Goal: Transaction & Acquisition: Purchase product/service

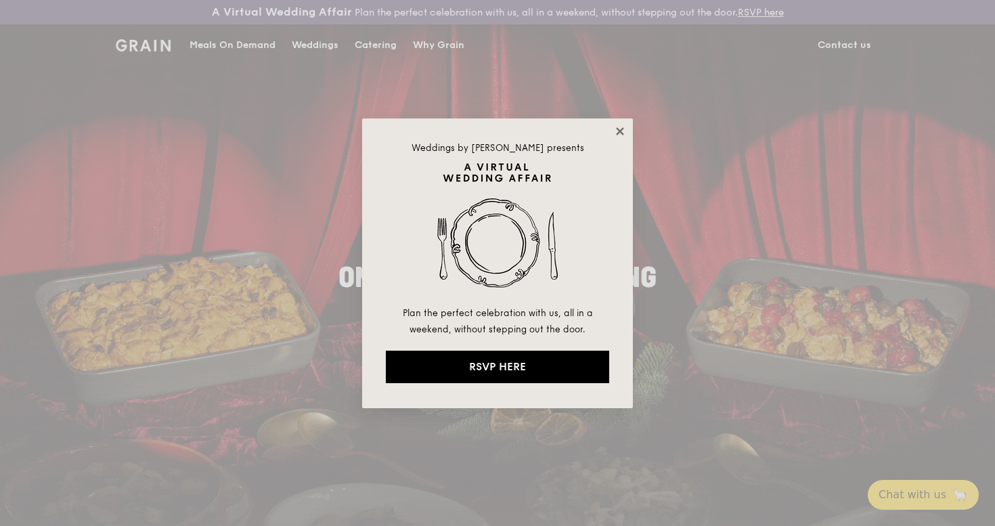
click at [620, 131] on icon at bounding box center [619, 130] width 7 height 7
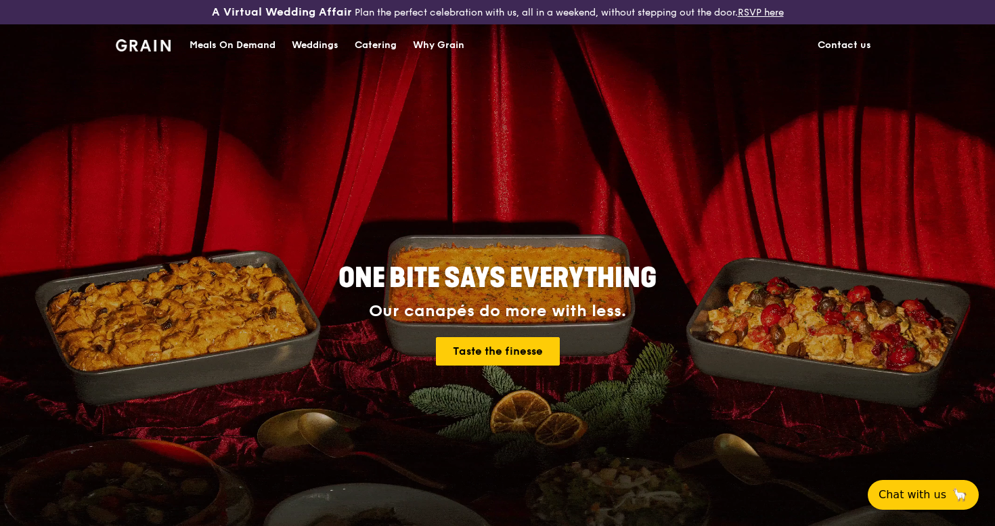
click at [365, 46] on div "Catering" at bounding box center [376, 45] width 42 height 41
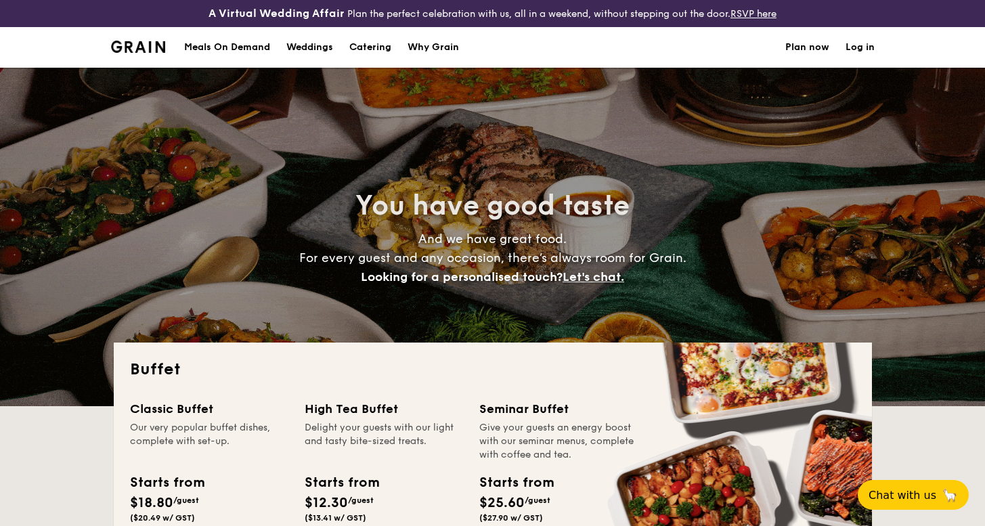
select select
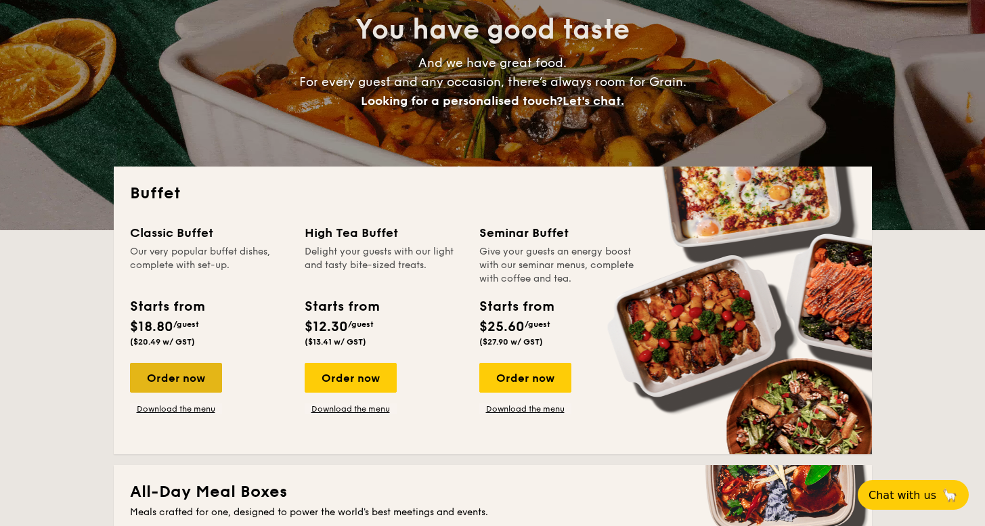
click at [194, 386] on div "Order now" at bounding box center [176, 378] width 92 height 30
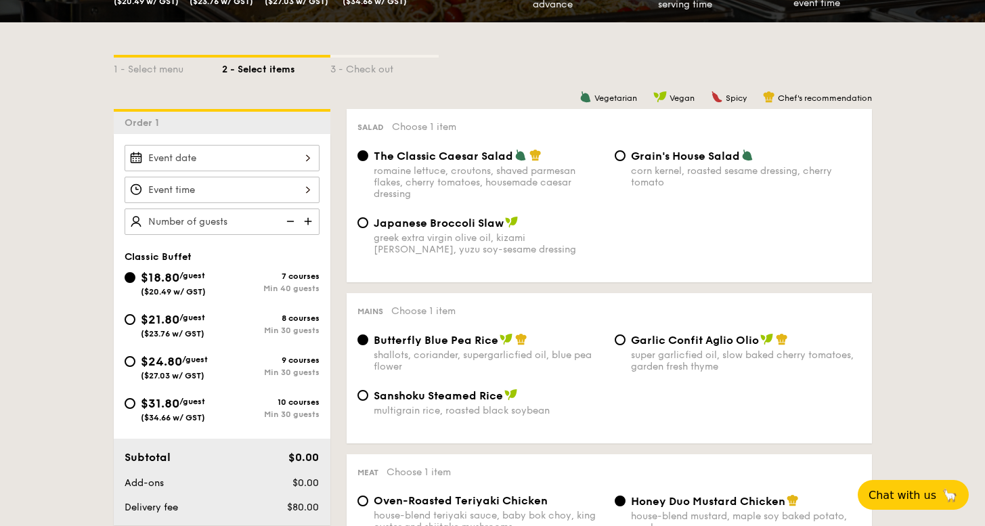
scroll to position [297, 0]
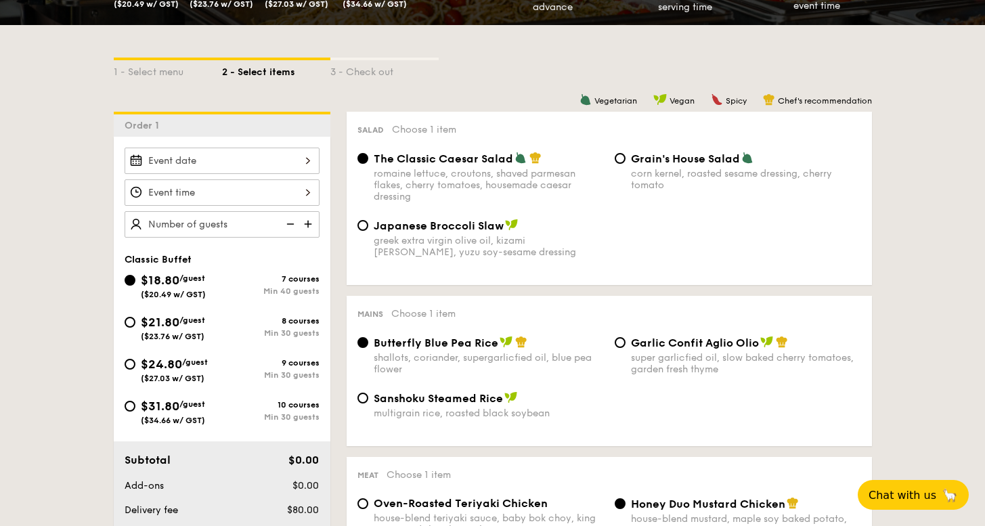
select select
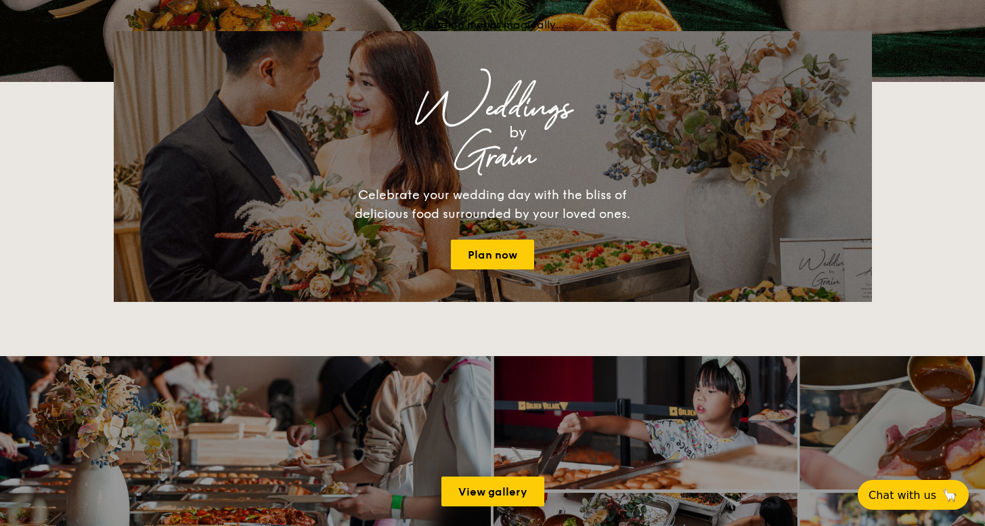
scroll to position [179, 0]
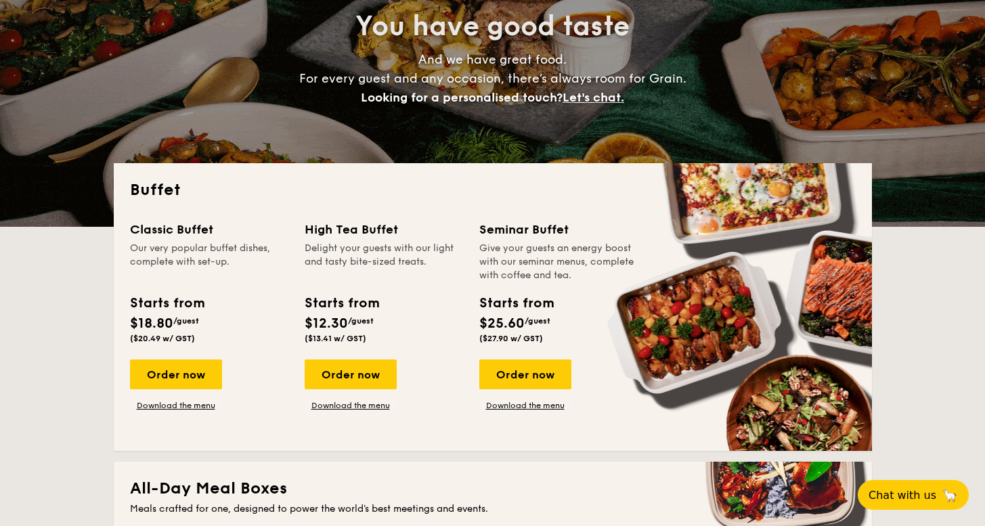
click at [365, 359] on div "High Tea Buffet Delight your guests with our light and tasty bite-sized treats.…" at bounding box center [391, 315] width 175 height 191
click at [366, 371] on div "Order now" at bounding box center [350, 374] width 92 height 30
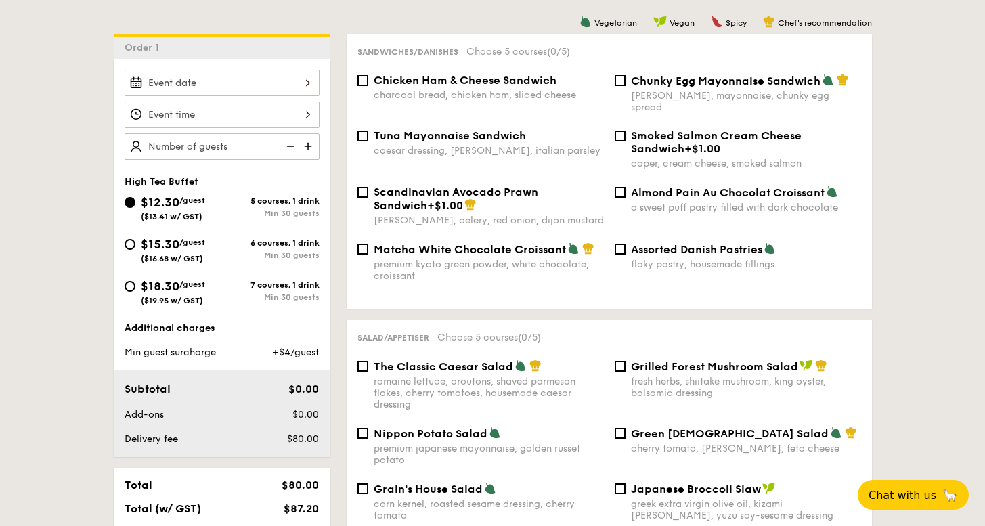
scroll to position [537, 0]
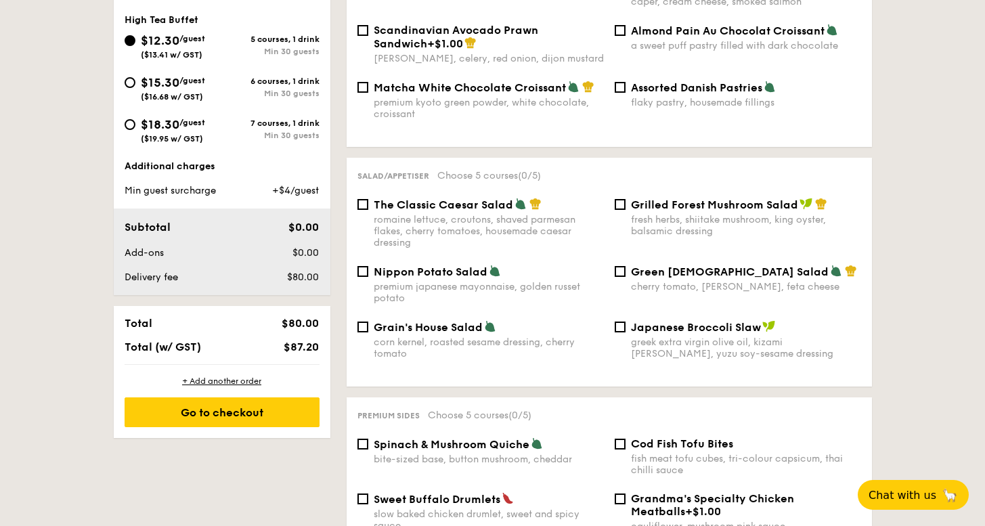
select select
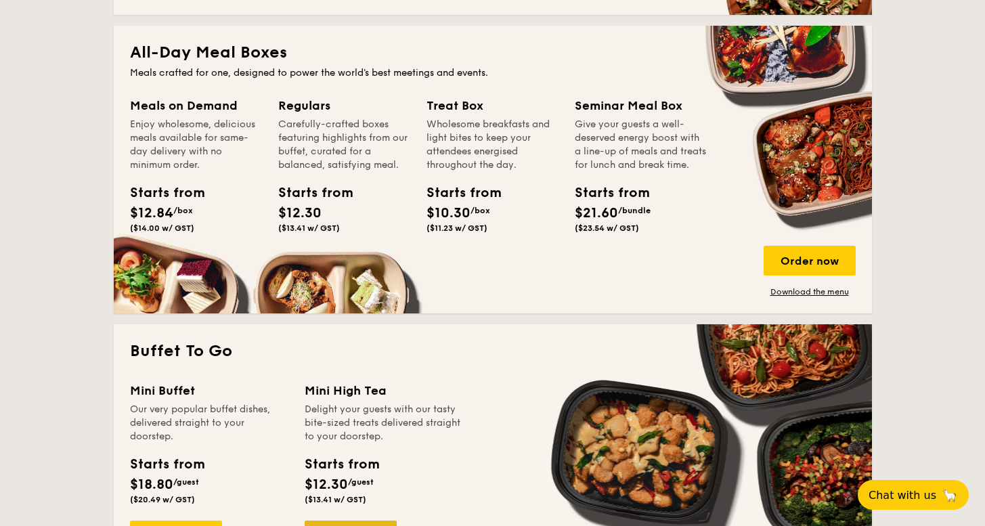
scroll to position [736, 0]
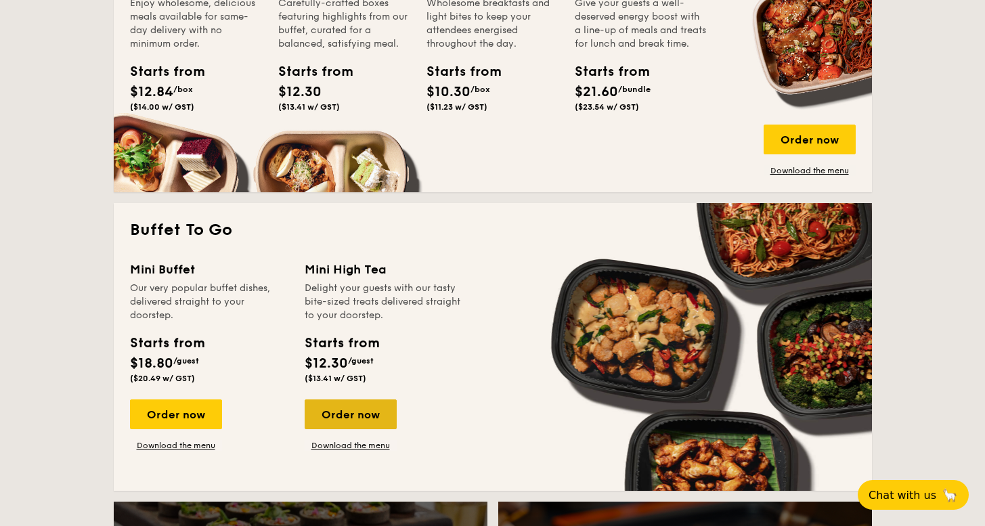
click at [368, 419] on div "Order now" at bounding box center [350, 414] width 92 height 30
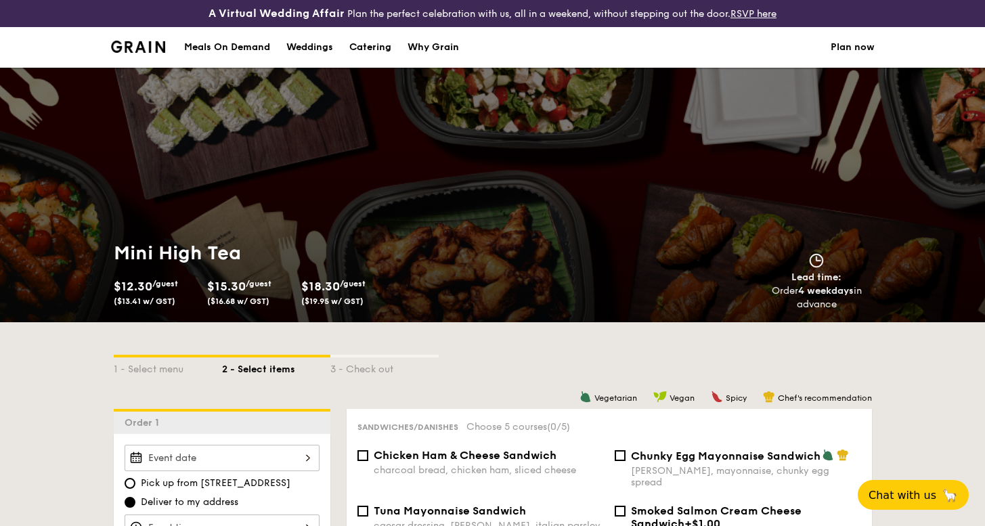
scroll to position [259, 0]
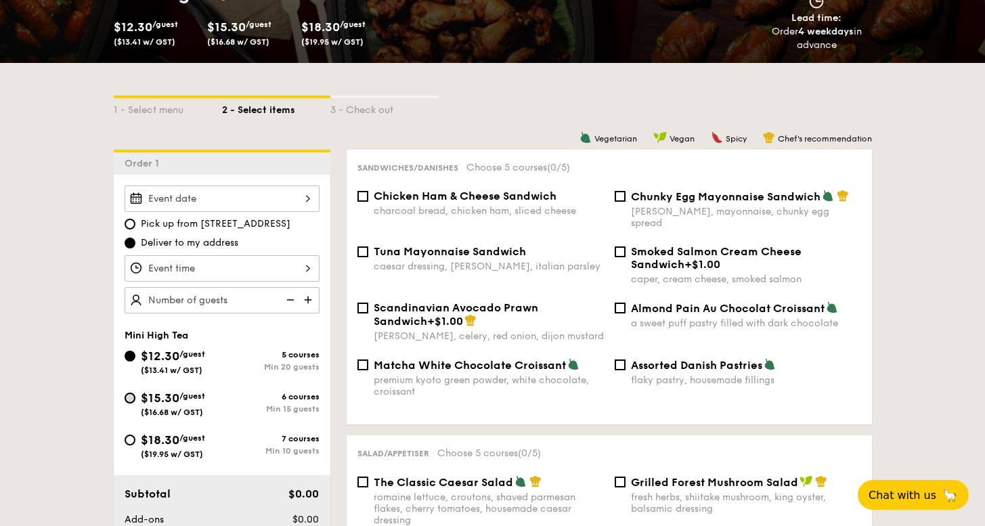
click at [129, 399] on input "$15.30 /guest ($16.68 w/ GST) 6 courses Min 15 guests" at bounding box center [130, 397] width 11 height 11
radio input "true"
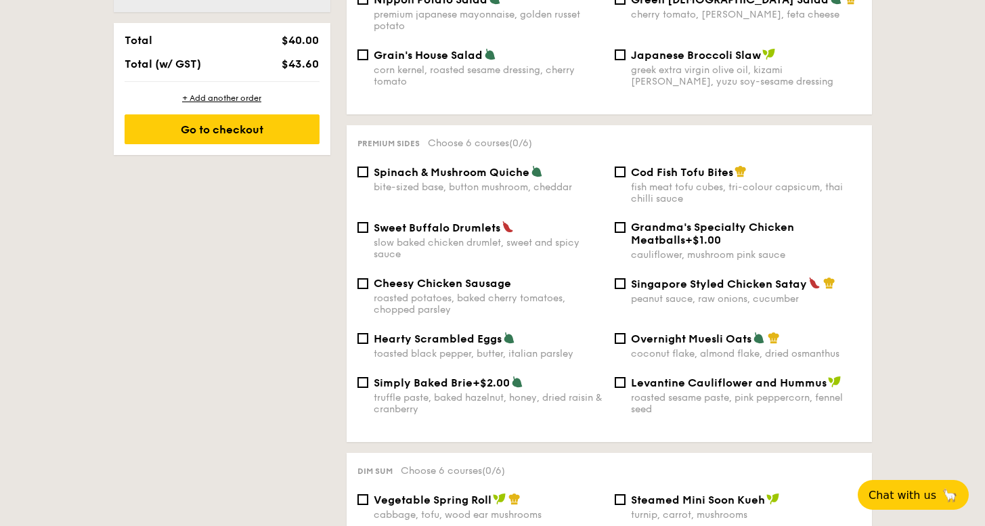
scroll to position [0, 0]
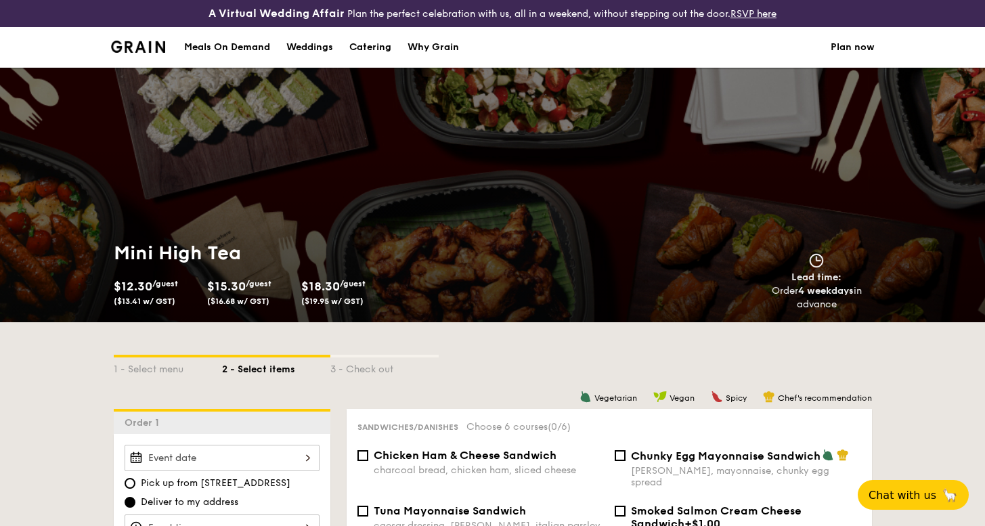
select select
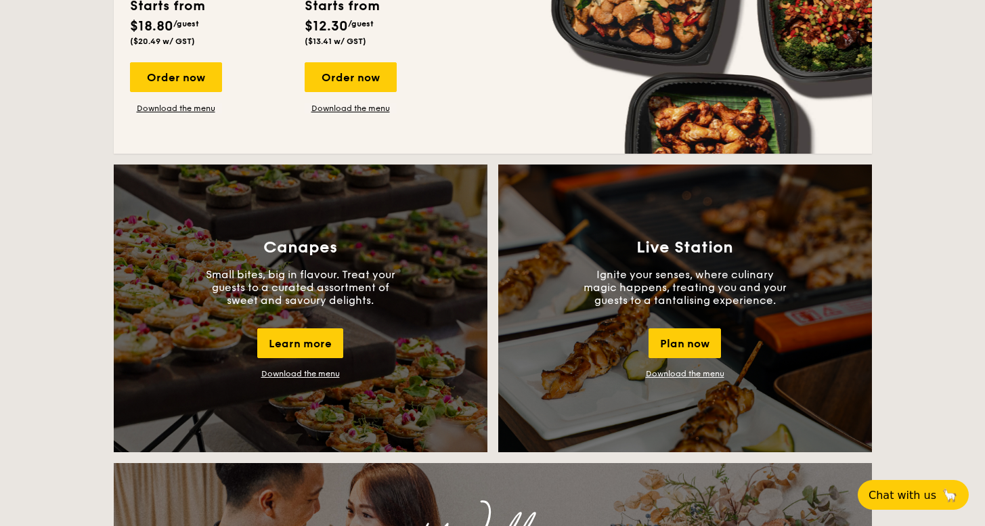
scroll to position [778, 0]
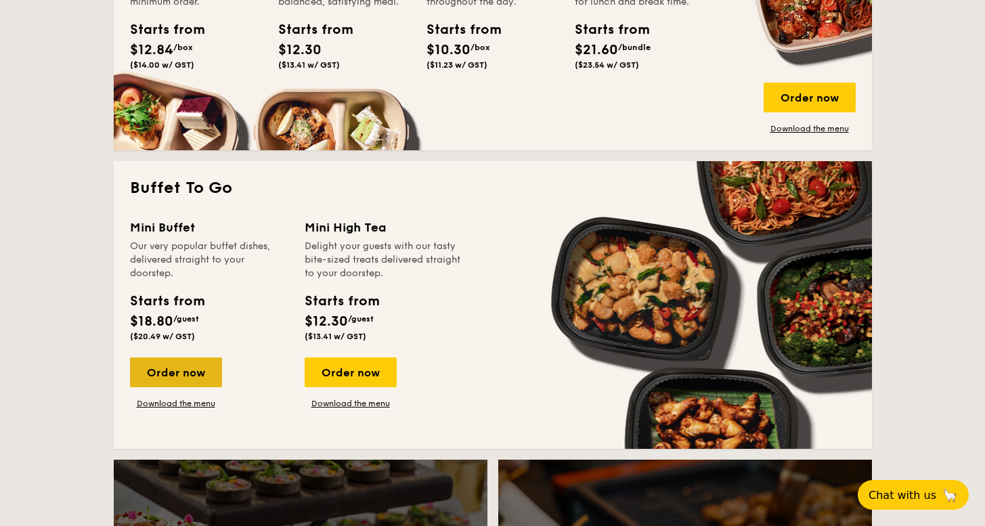
drag, startPoint x: 205, startPoint y: 369, endPoint x: 199, endPoint y: 373, distance: 7.0
click at [199, 373] on div "Order now" at bounding box center [176, 372] width 92 height 30
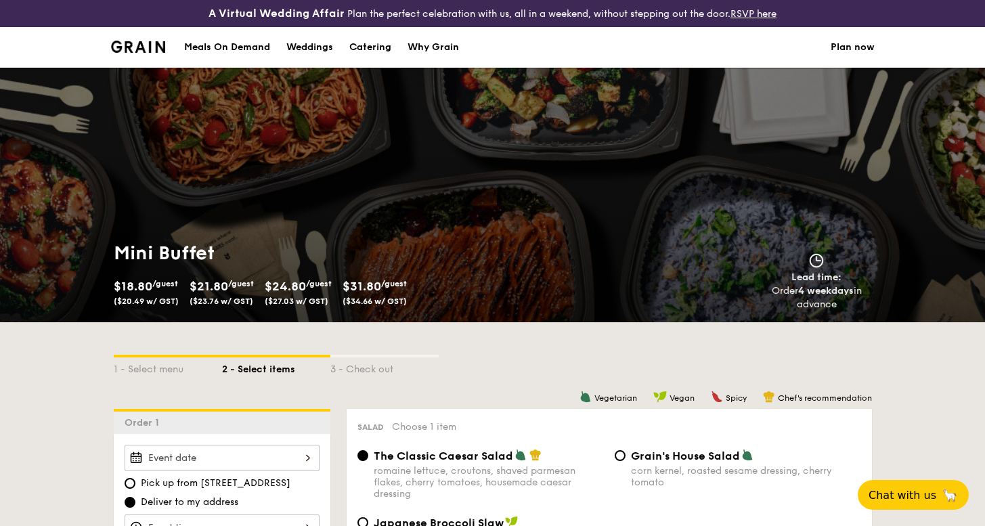
select select
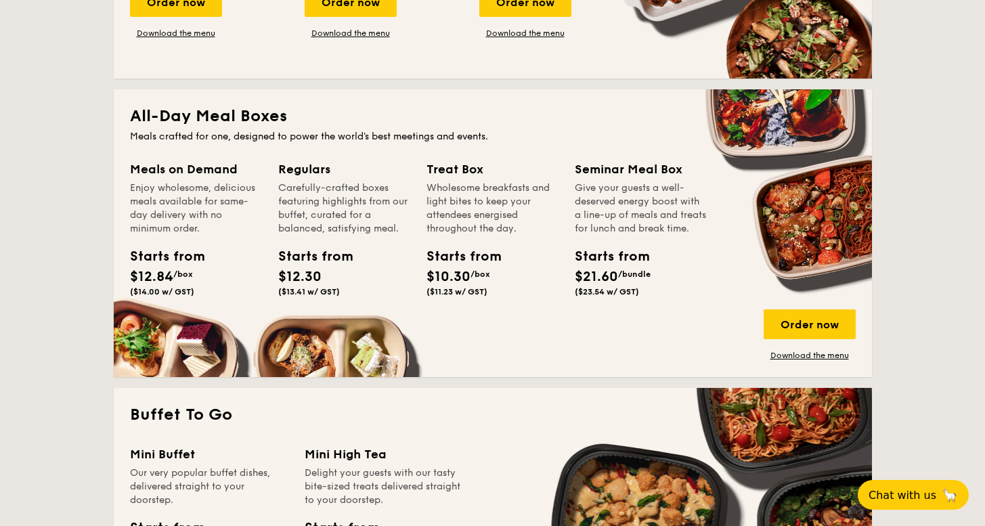
drag, startPoint x: 289, startPoint y: 206, endPoint x: 319, endPoint y: 203, distance: 30.0
click at [319, 202] on div "Carefully-crafted boxes featuring highlights from our buffet, curated for a bal…" at bounding box center [344, 208] width 132 height 54
click at [840, 326] on div "Order now" at bounding box center [809, 324] width 92 height 30
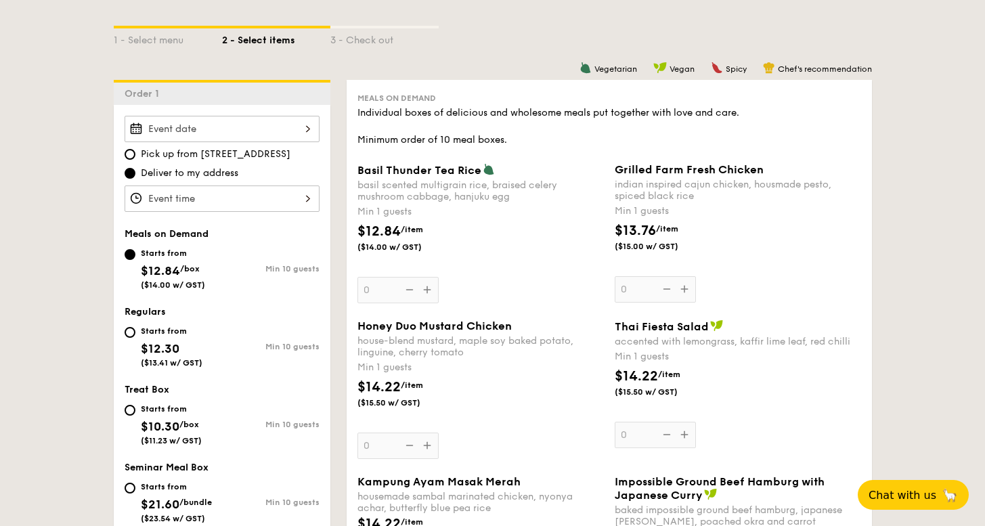
select select
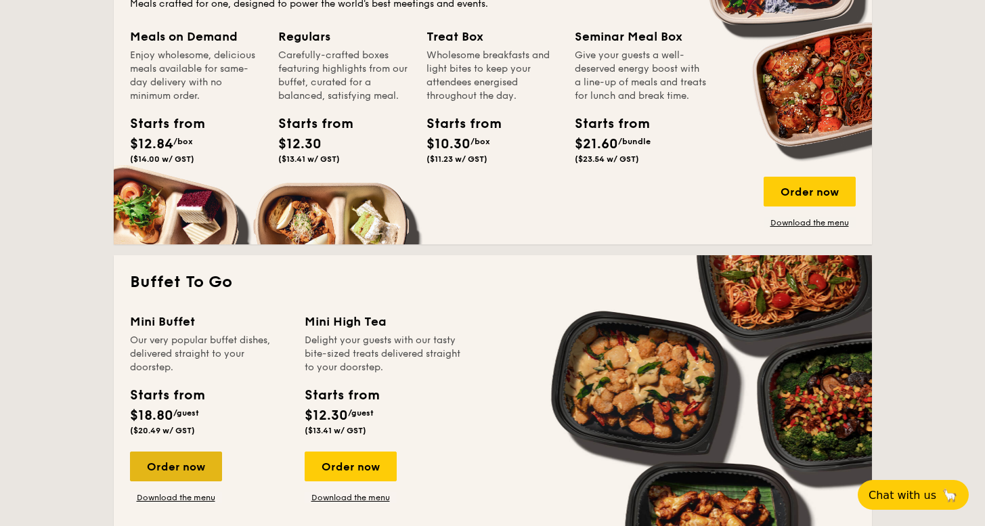
click at [192, 470] on div "Order now" at bounding box center [176, 466] width 92 height 30
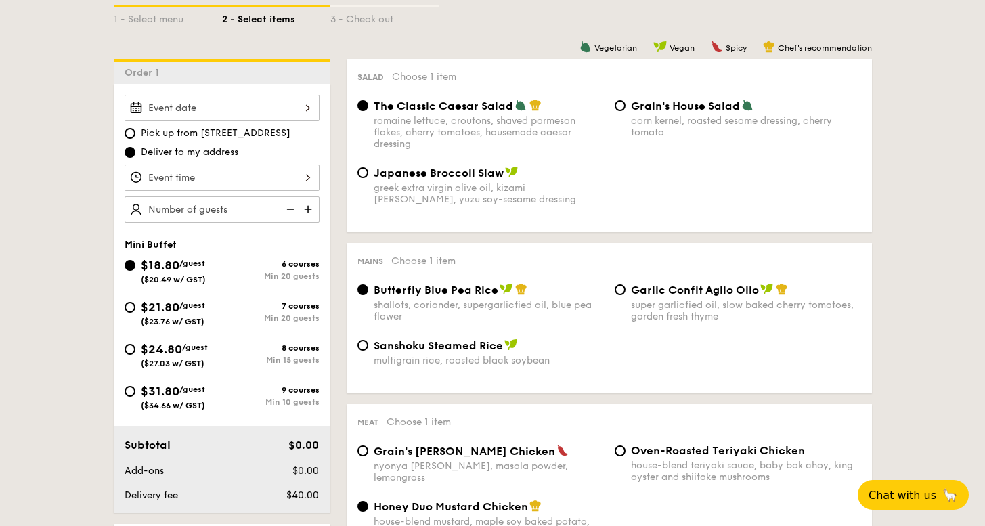
click at [137, 348] on div "$24.80 /guest ($27.03 w/ GST)" at bounding box center [173, 354] width 97 height 28
click at [135, 348] on input "$24.80 /guest ($27.03 w/ GST) 8 courses Min 15 guests" at bounding box center [130, 349] width 11 height 11
radio input "true"
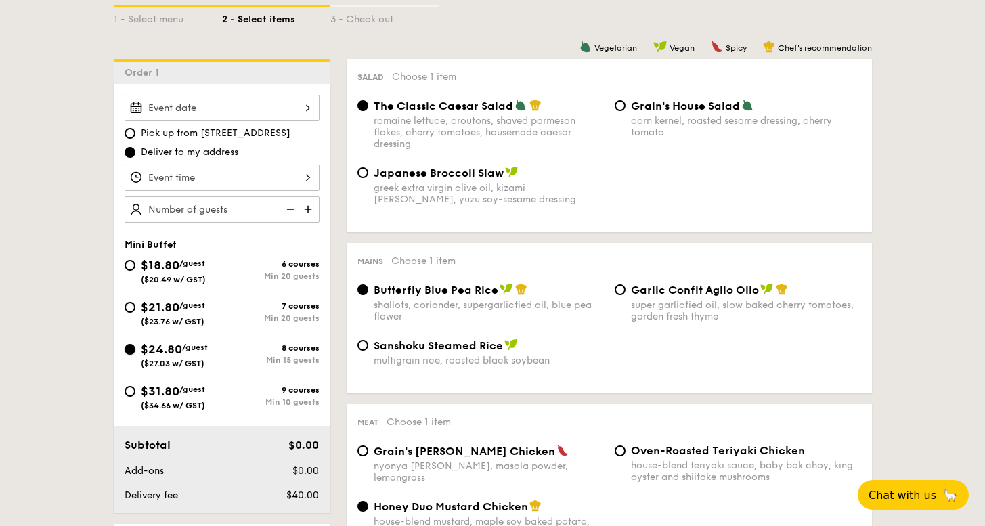
radio input "false"
radio input "true"
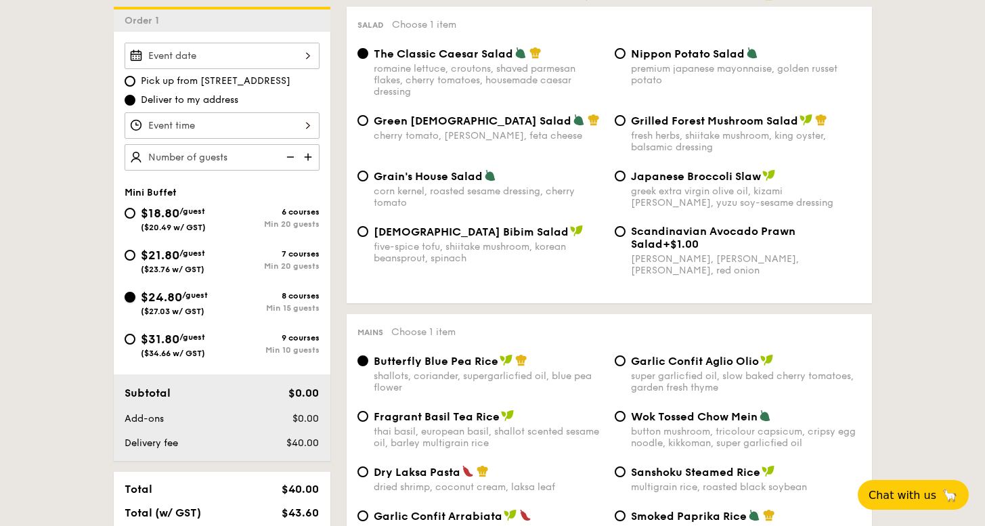
scroll to position [502, 0]
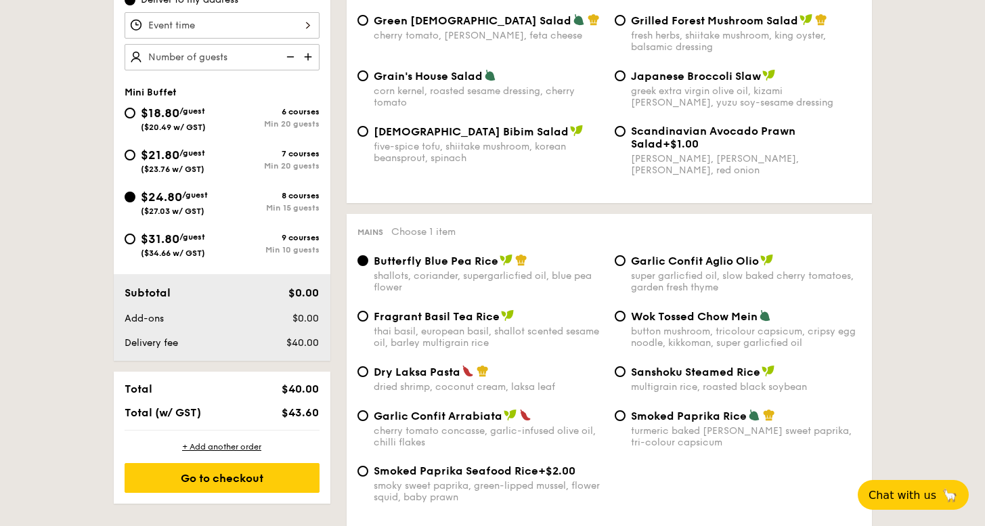
click at [754, 416] on img at bounding box center [754, 415] width 12 height 12
click at [625, 416] on input "Smoked Paprika Rice turmeric baked [PERSON_NAME] sweet paprika, tri-colour caps…" at bounding box center [619, 415] width 11 height 11
radio input "true"
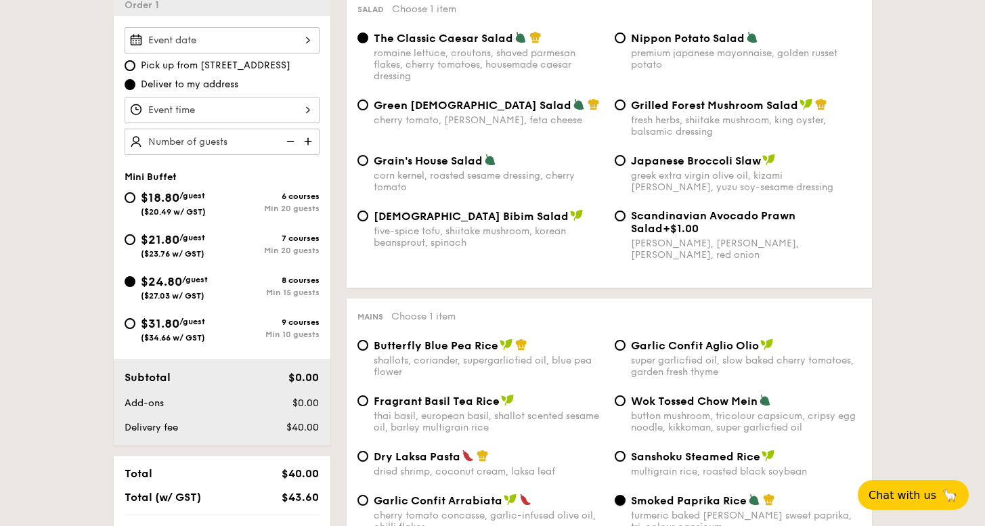
scroll to position [680, 0]
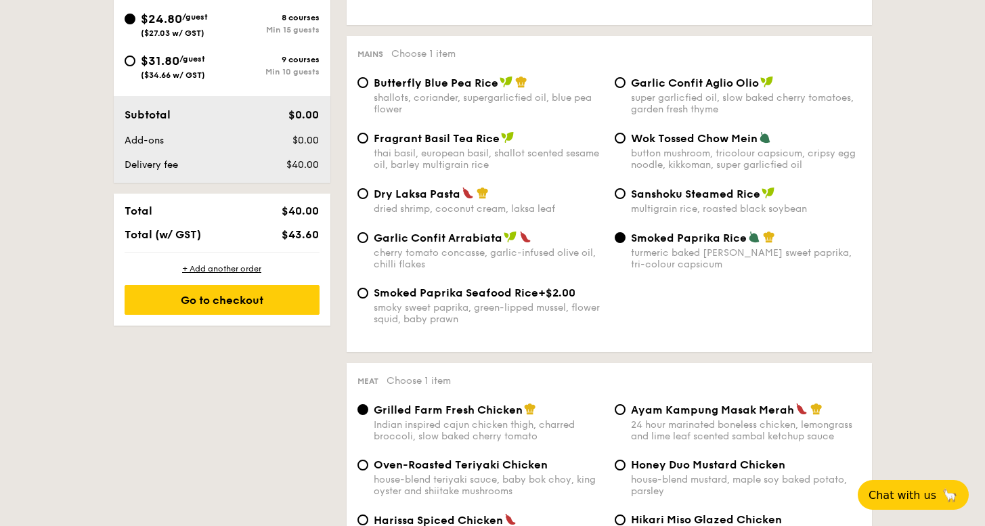
select select
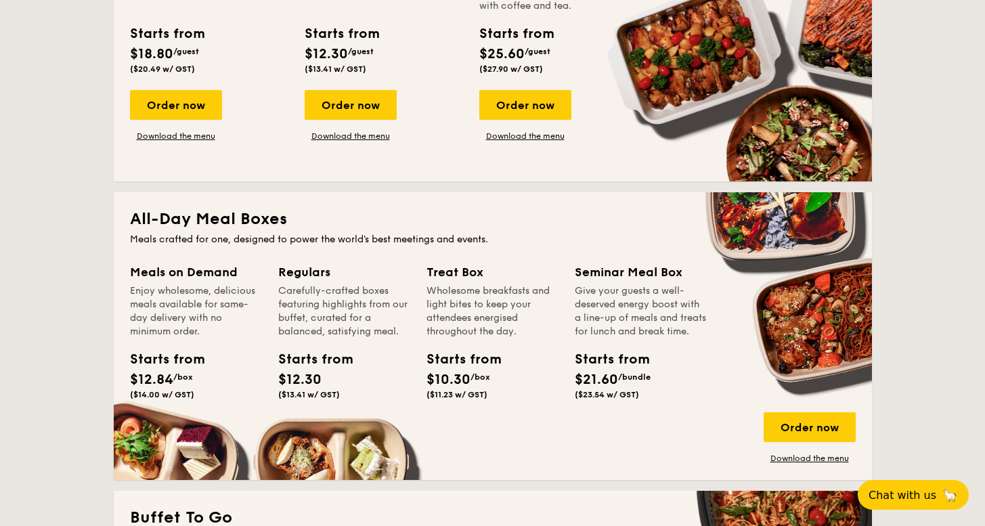
scroll to position [477, 0]
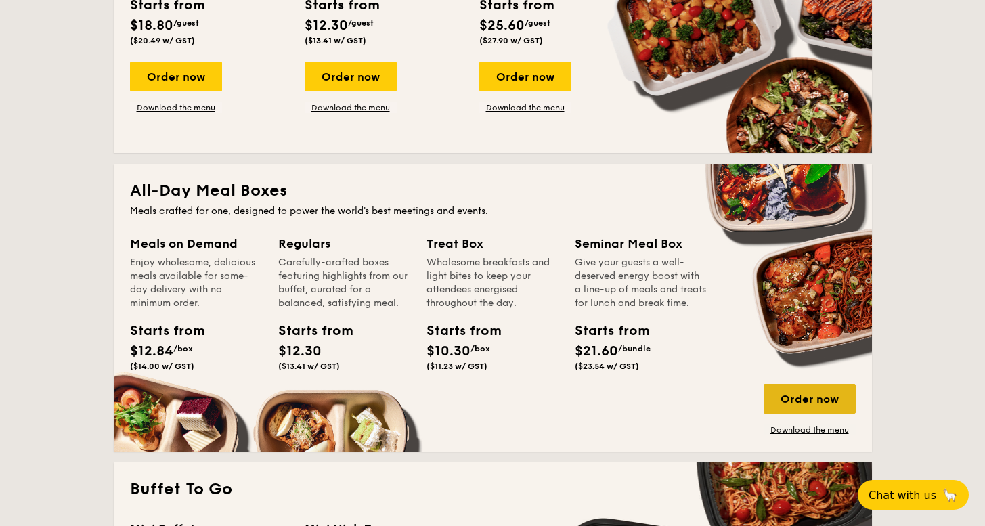
click at [805, 399] on div "Order now" at bounding box center [809, 399] width 92 height 30
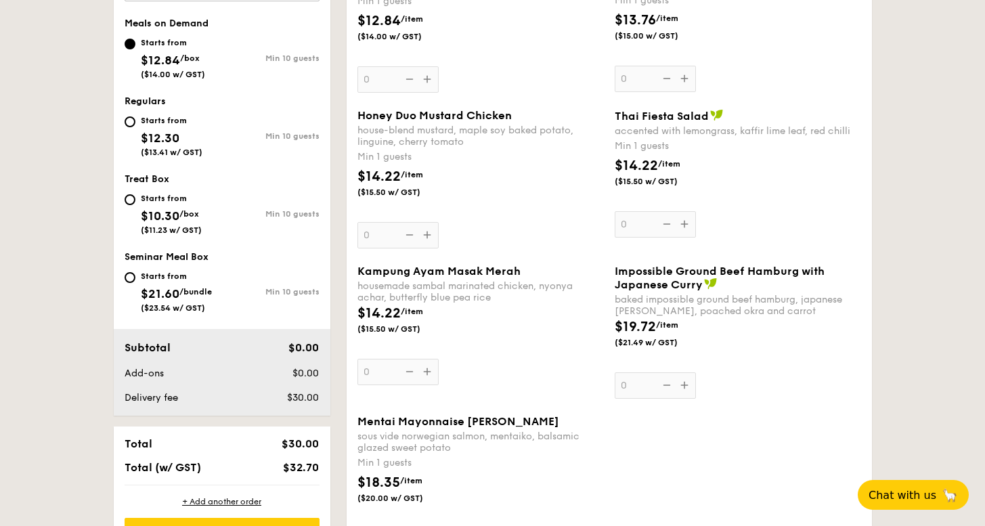
scroll to position [496, 0]
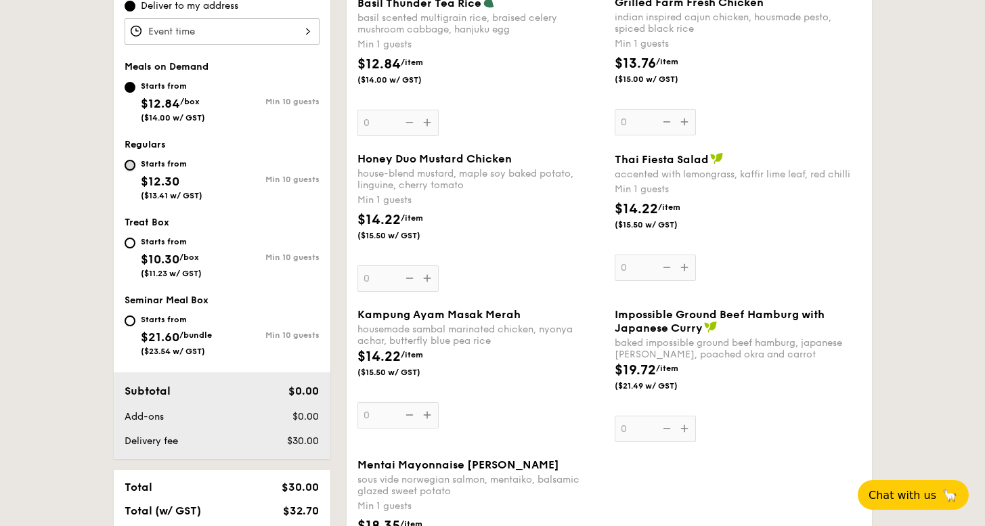
click at [132, 161] on input "Starts from $12.30 ($13.41 w/ GST) Min 10 guests" at bounding box center [130, 165] width 11 height 11
radio input "true"
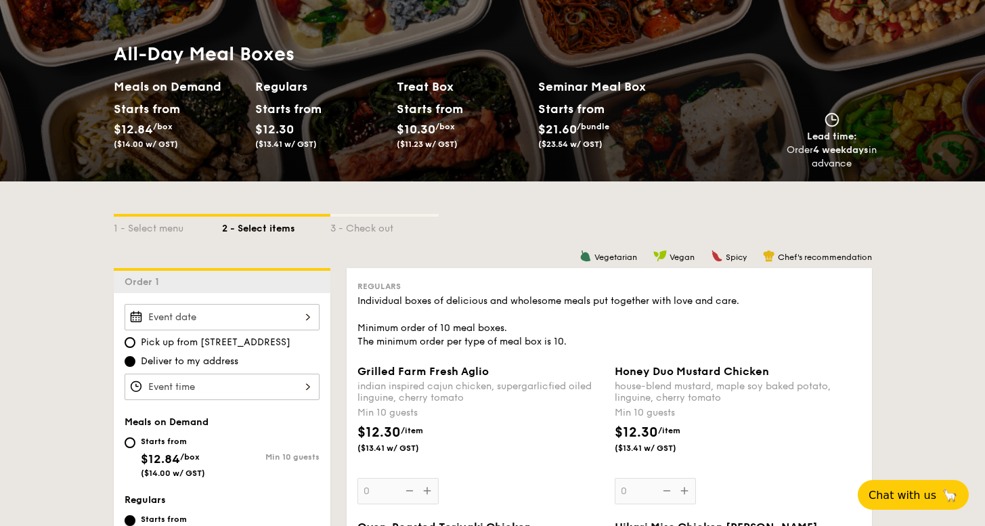
scroll to position [171, 0]
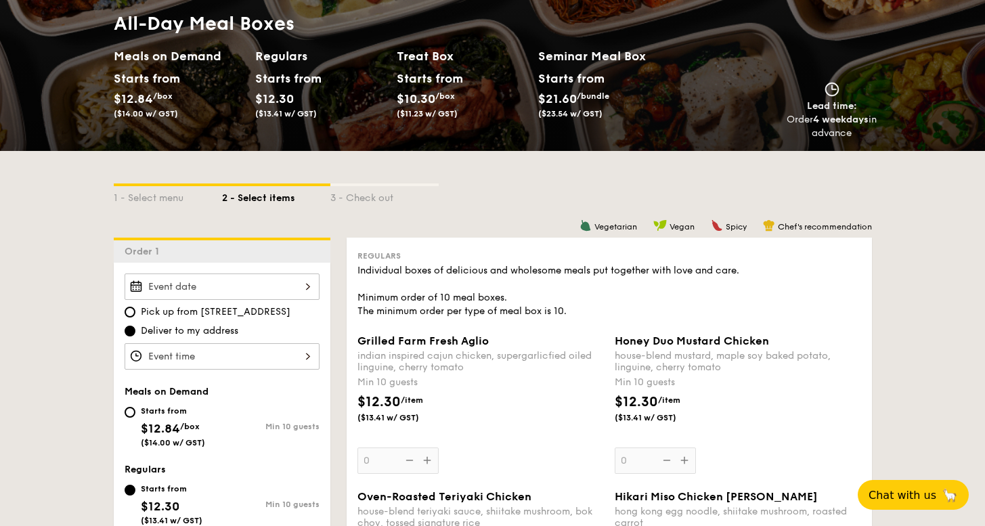
select select
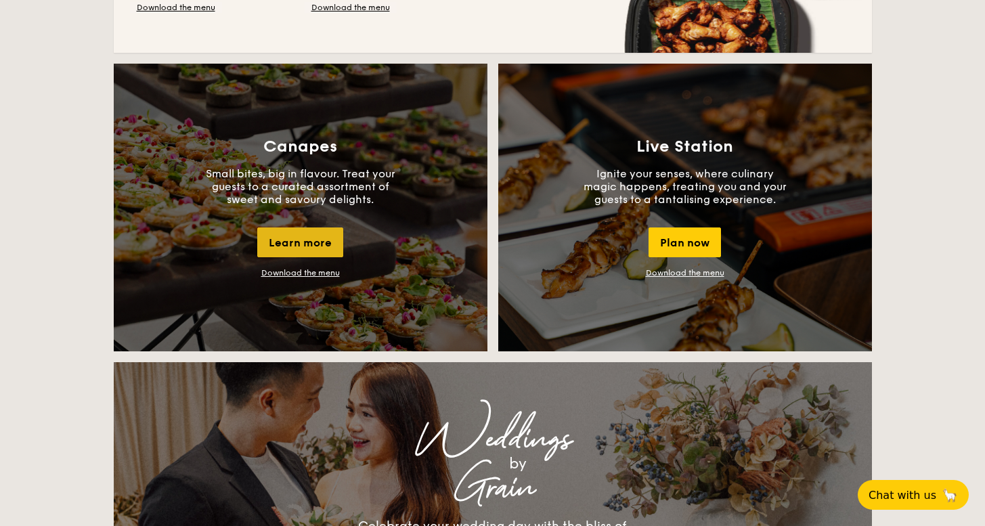
click at [318, 256] on div "Learn more" at bounding box center [300, 242] width 86 height 30
